Goal: Browse casually

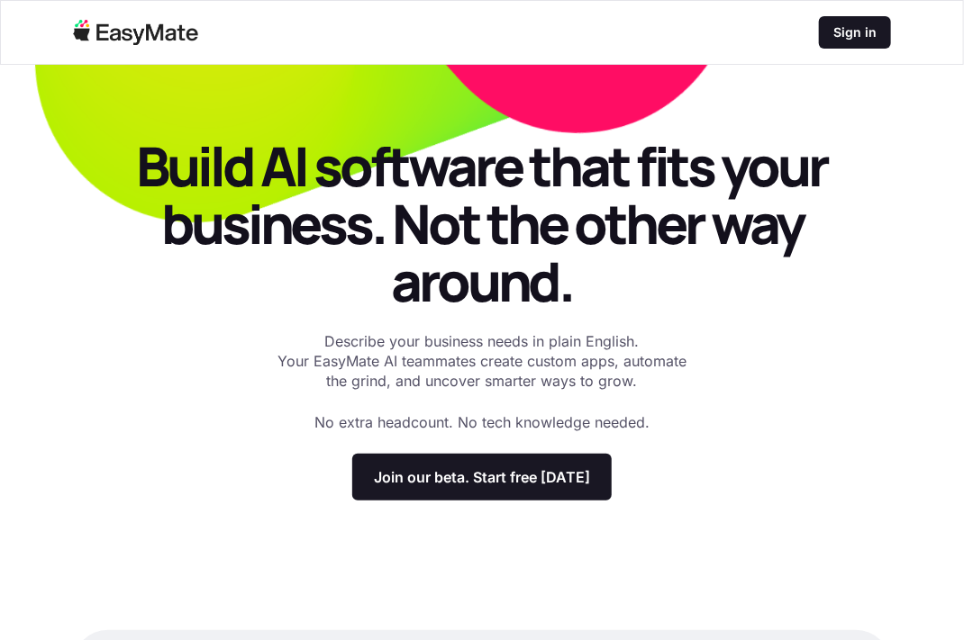
click at [877, 358] on div "Build AI software that fits your business. Not the other way around. Describe y…" at bounding box center [482, 319] width 820 height 364
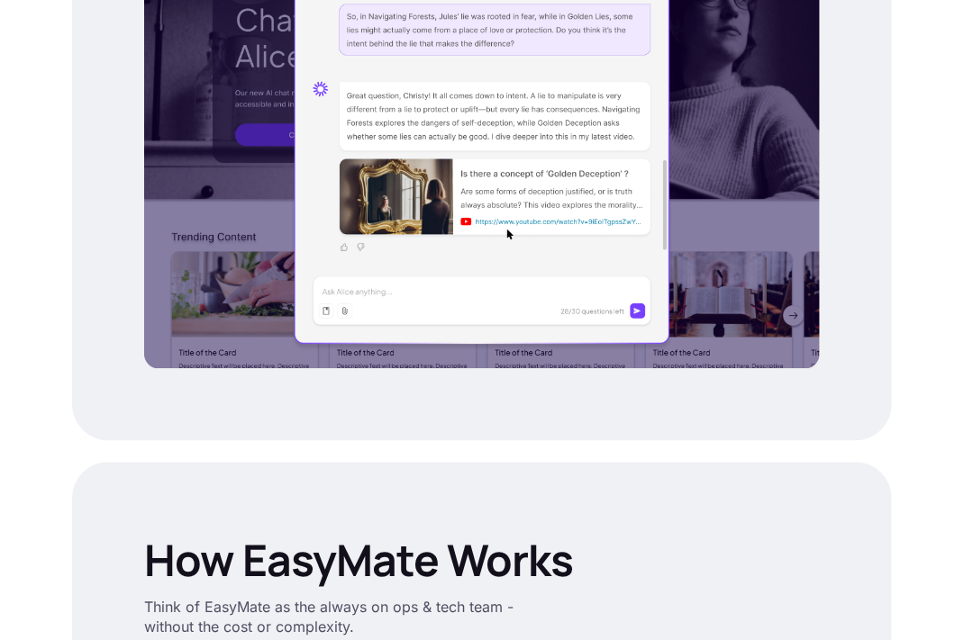
scroll to position [1520, 0]
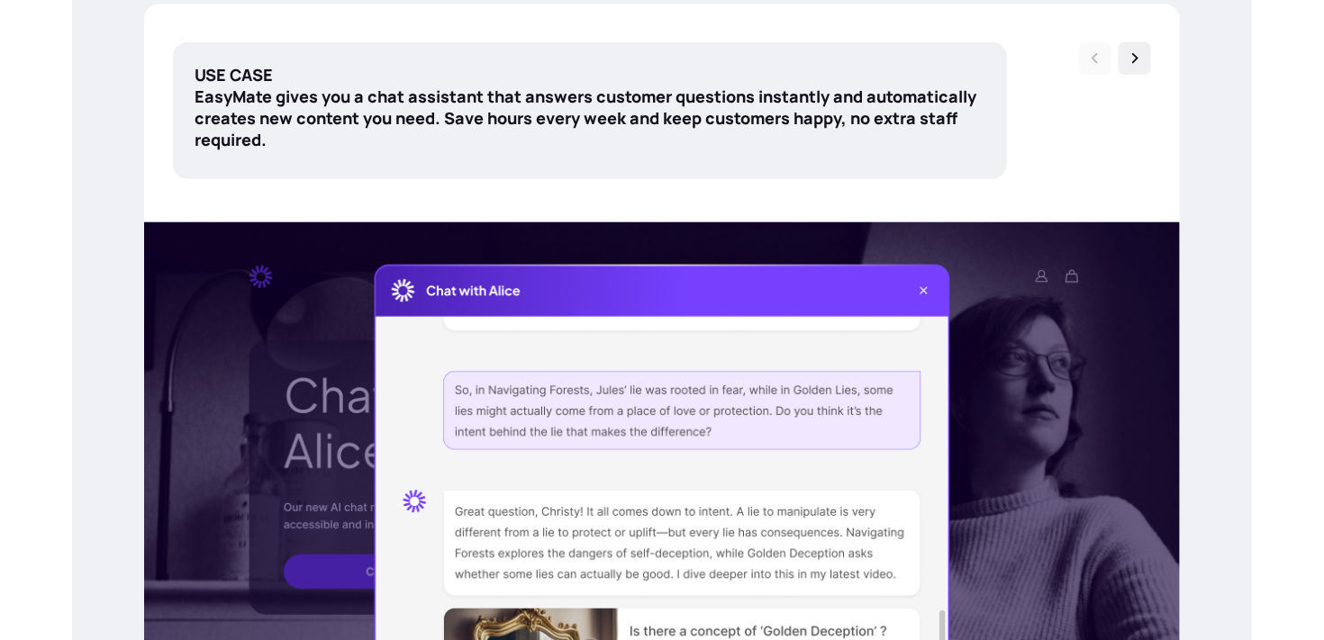
scroll to position [432, 0]
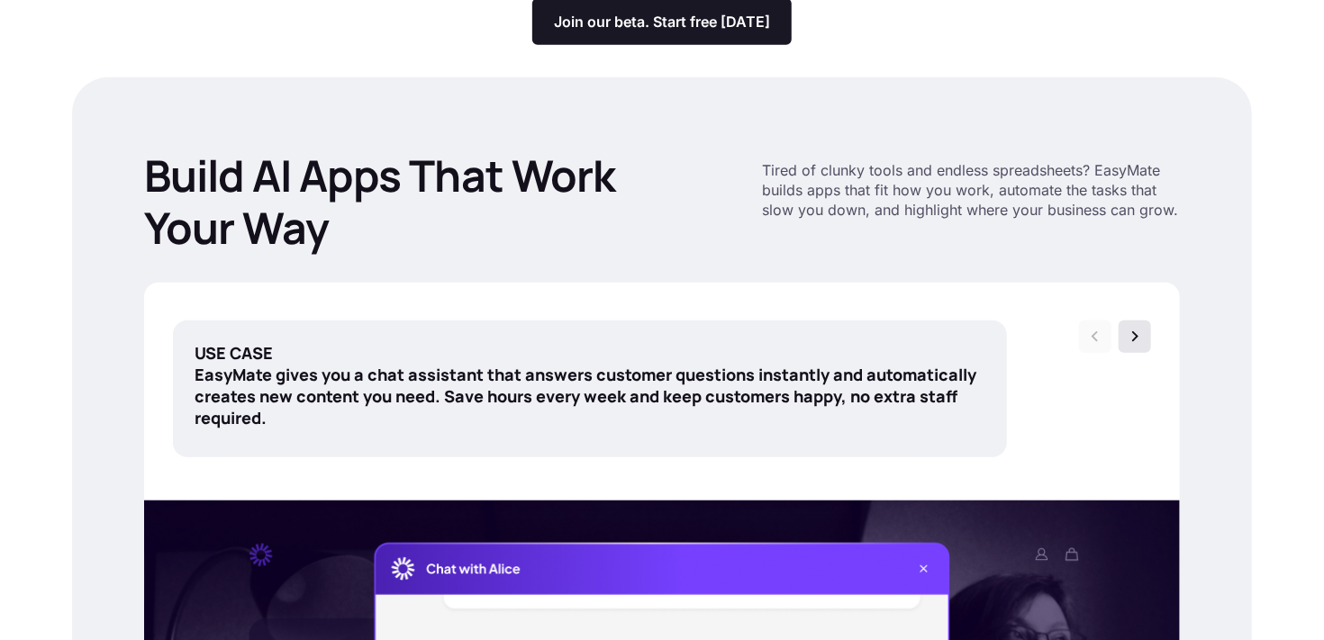
click at [1136, 330] on img at bounding box center [1135, 337] width 18 height 18
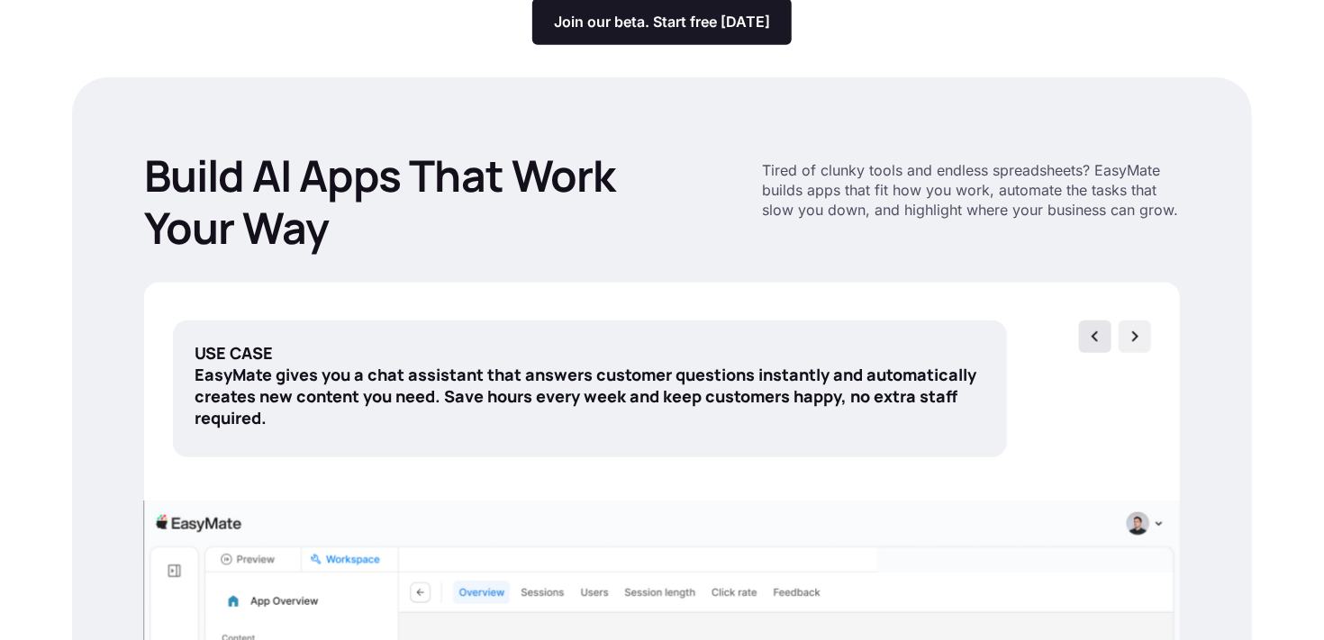
click at [1096, 330] on img at bounding box center [1095, 337] width 18 height 18
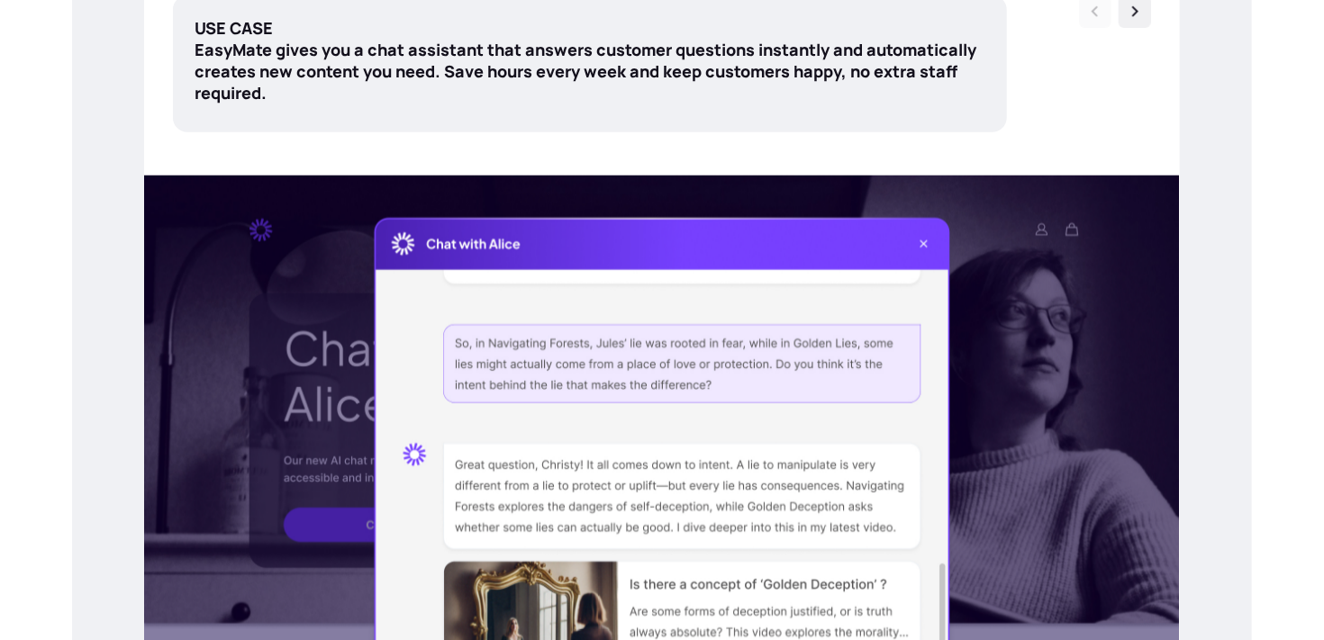
scroll to position [541, 0]
